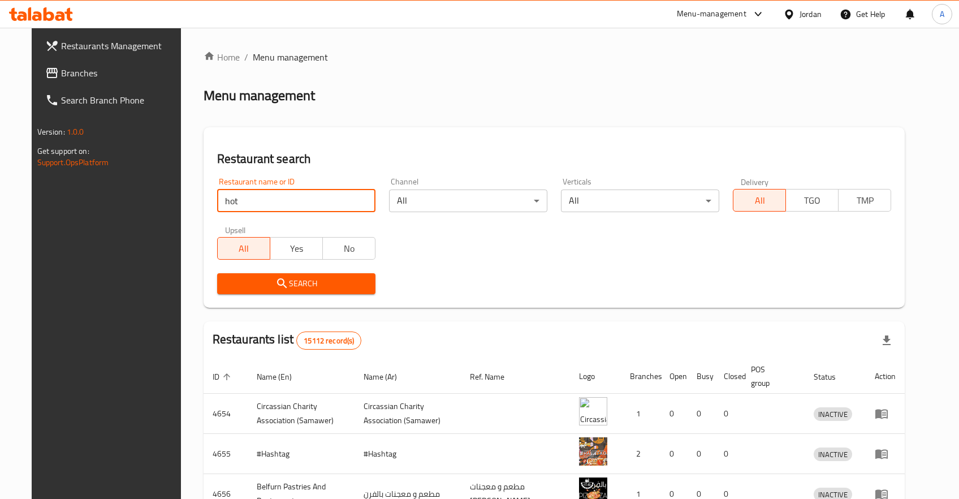
click button "Search" at bounding box center [296, 283] width 158 height 21
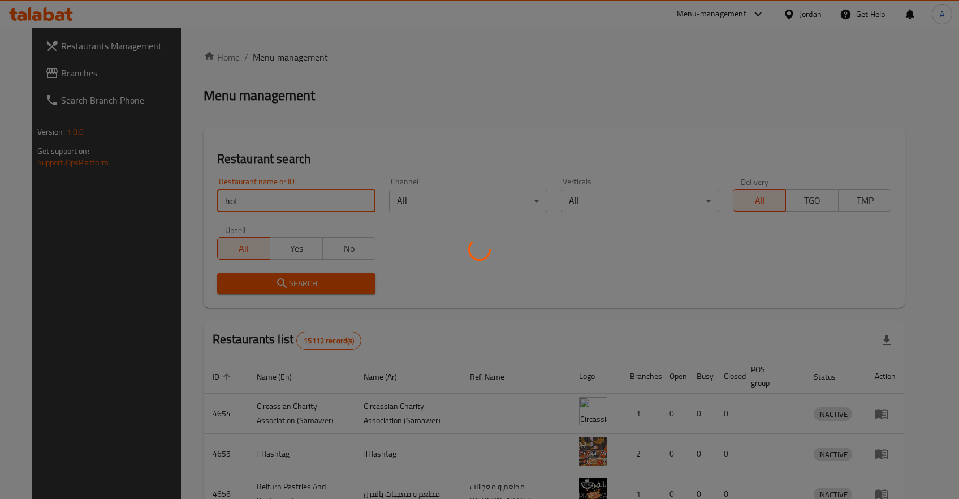
click button "Search" at bounding box center [296, 283] width 158 height 21
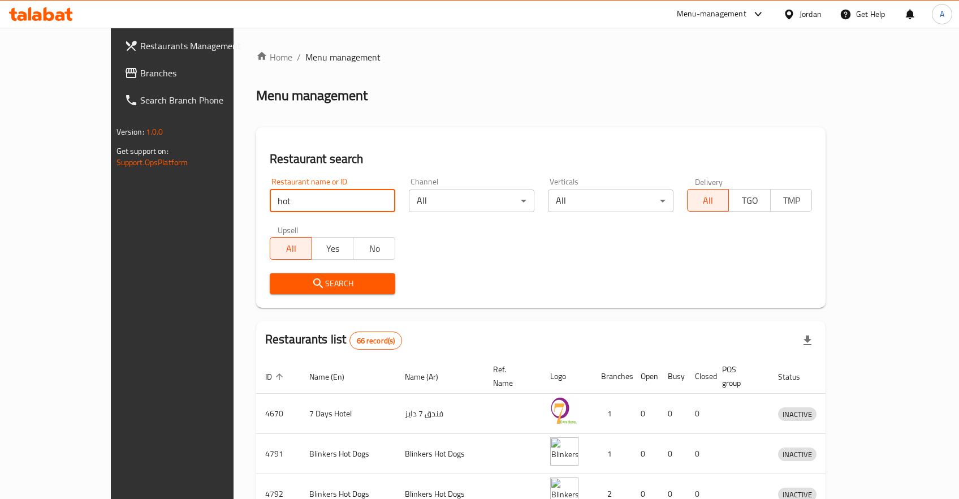
click at [270, 206] on input "hot" at bounding box center [333, 200] width 126 height 23
click button "Search" at bounding box center [333, 283] width 126 height 21
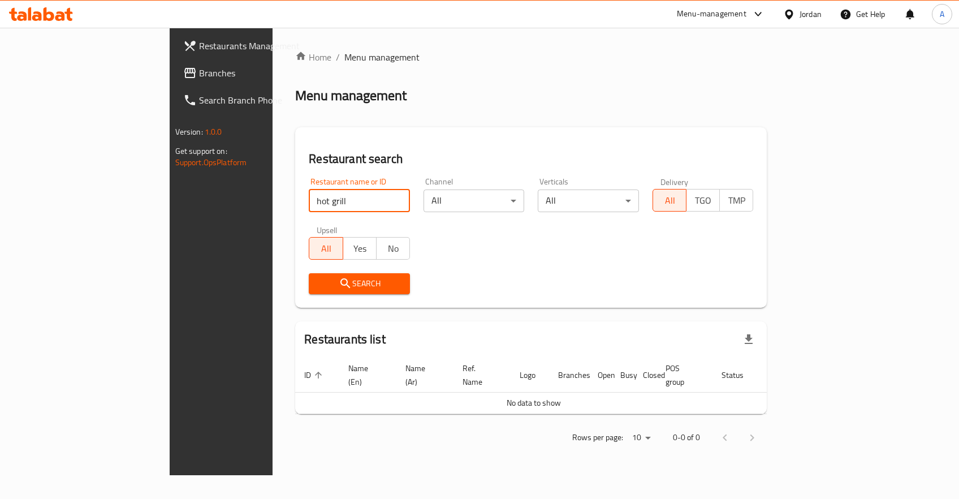
type input "hot grill"
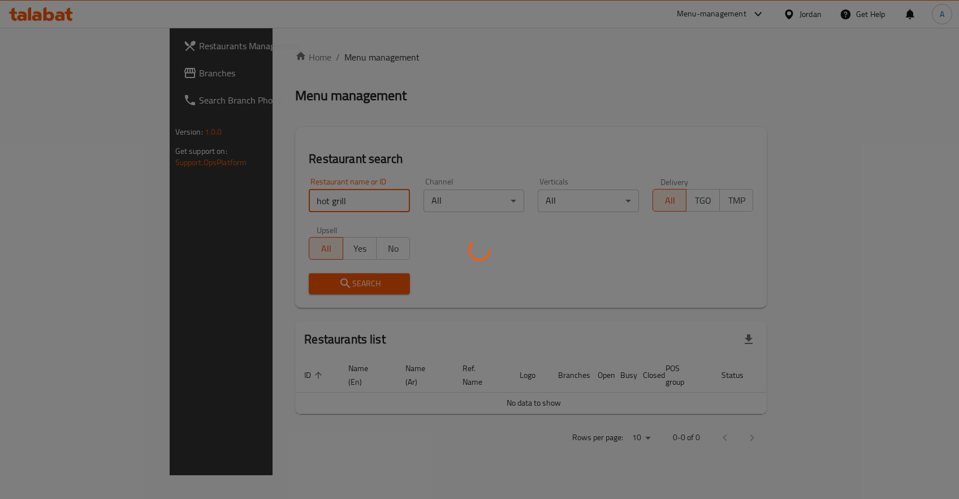
click button "Search" at bounding box center [359, 283] width 101 height 21
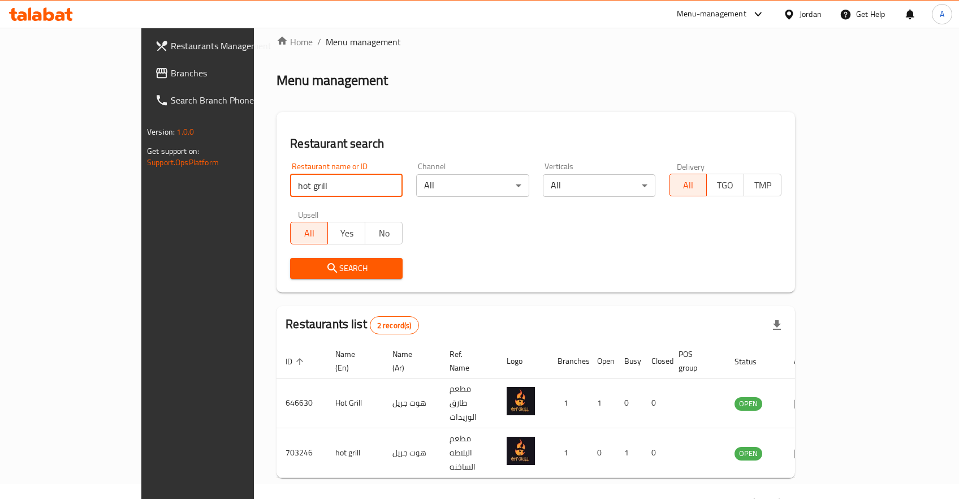
scroll to position [23, 0]
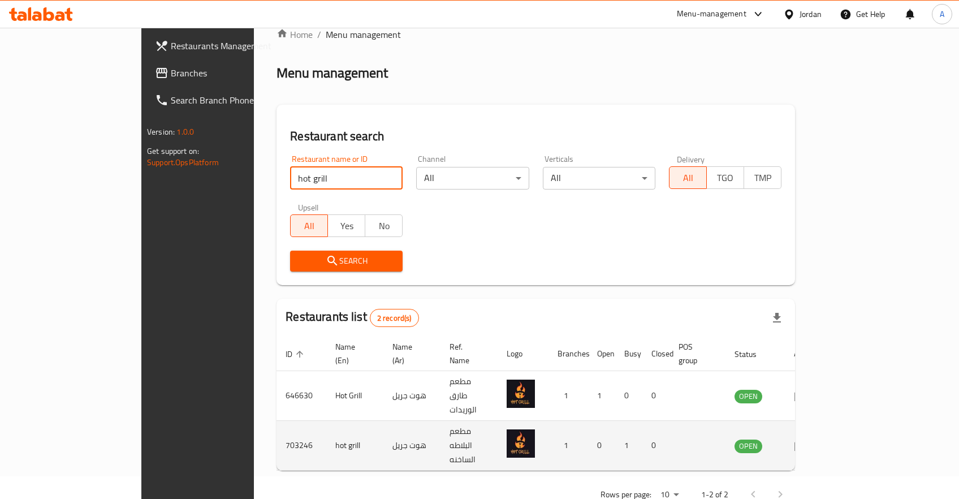
click at [807, 441] on icon "enhanced table" at bounding box center [801, 446] width 12 height 10
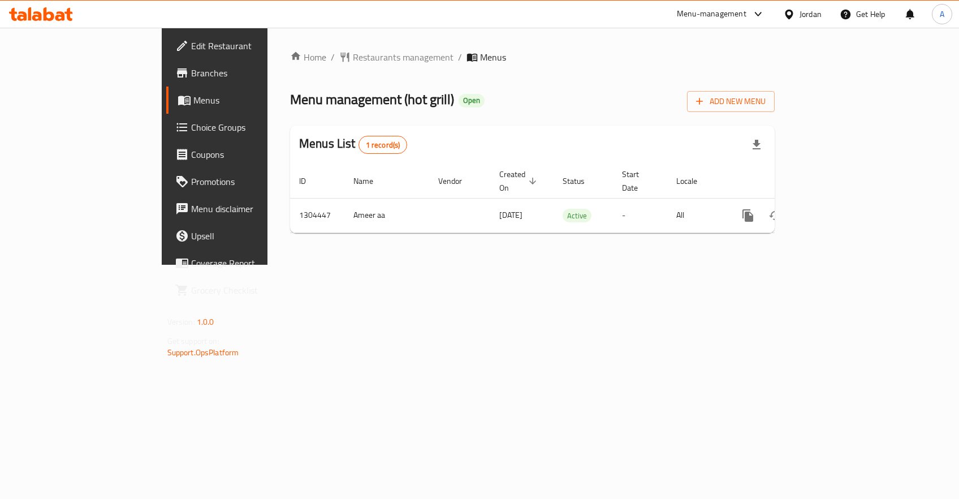
click at [191, 70] on span "Branches" at bounding box center [252, 73] width 122 height 14
